Goal: Information Seeking & Learning: Learn about a topic

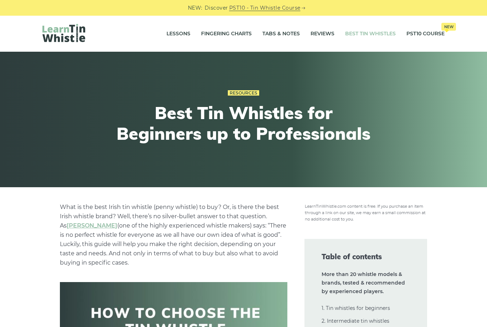
click at [278, 36] on link "Tabs & Notes" at bounding box center [280, 34] width 37 height 18
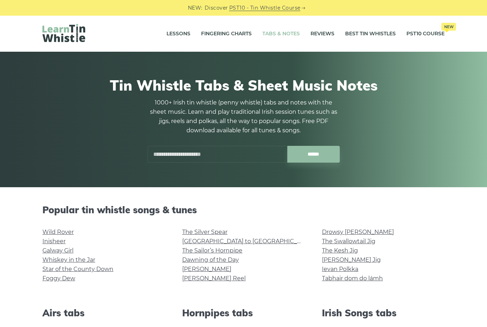
click at [410, 181] on div "Tin Whistle Tabs & Sheet Music Notes 1000+ Irish tin whistle (penny whistle) ta…" at bounding box center [243, 119] width 487 height 135
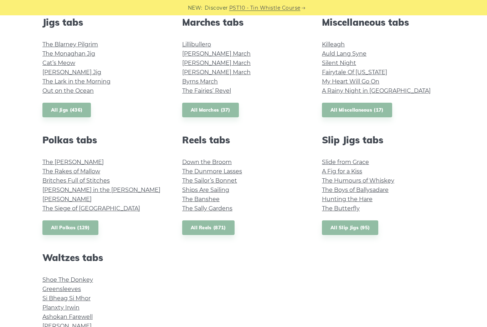
scroll to position [408, 0]
click at [75, 286] on link "Greensleeves" at bounding box center [61, 288] width 38 height 7
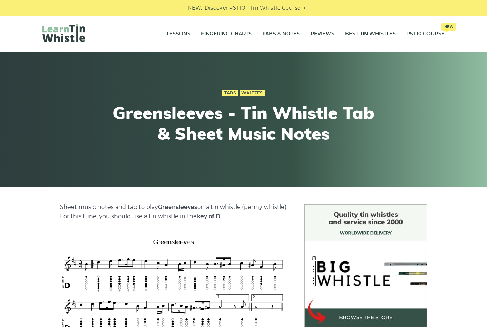
click at [237, 27] on link "Fingering Charts" at bounding box center [226, 34] width 51 height 18
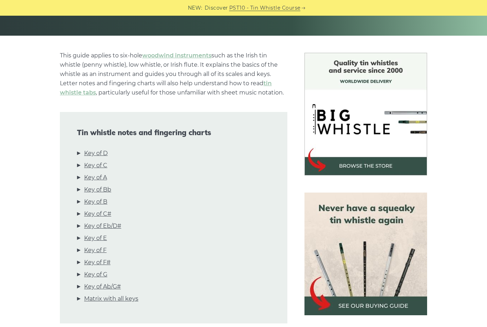
scroll to position [155, 0]
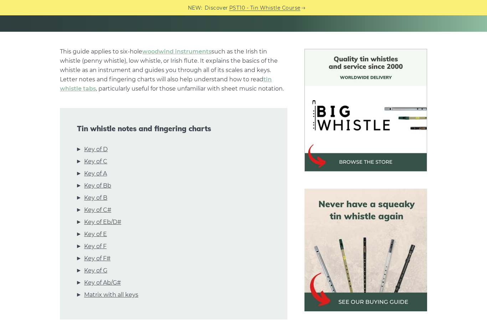
click at [97, 150] on link "Key of D" at bounding box center [96, 149] width 24 height 9
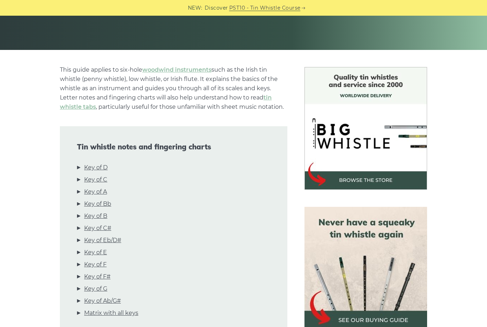
scroll to position [136, 0]
